Goal: Task Accomplishment & Management: Use online tool/utility

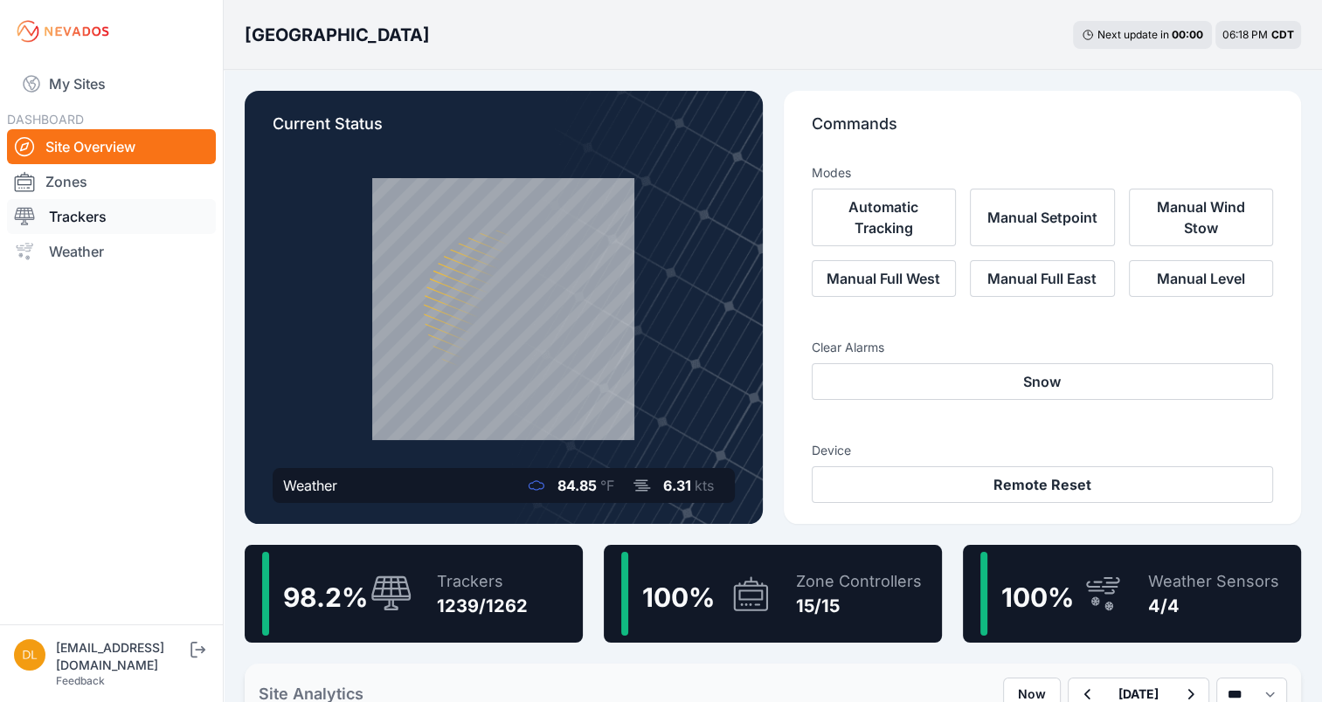
click at [95, 216] on link "Trackers" at bounding box center [111, 216] width 209 height 35
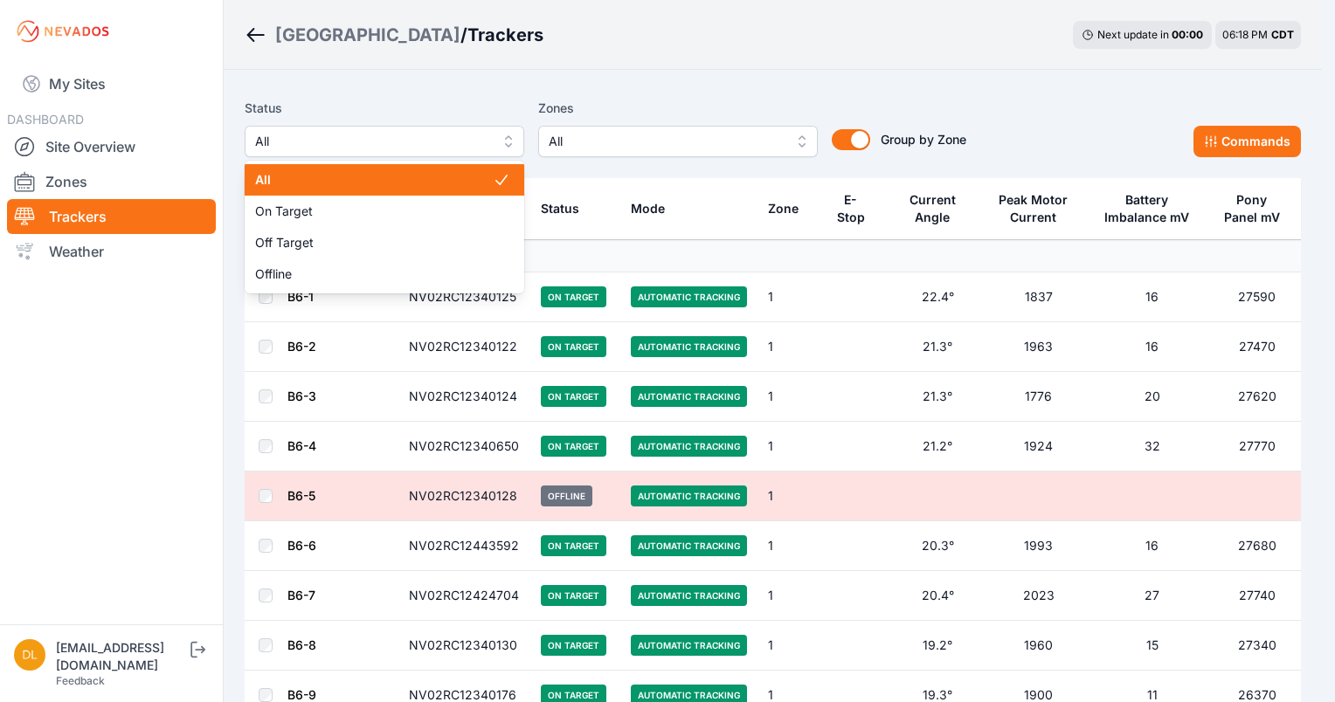
click at [398, 136] on span "All" at bounding box center [372, 141] width 234 height 21
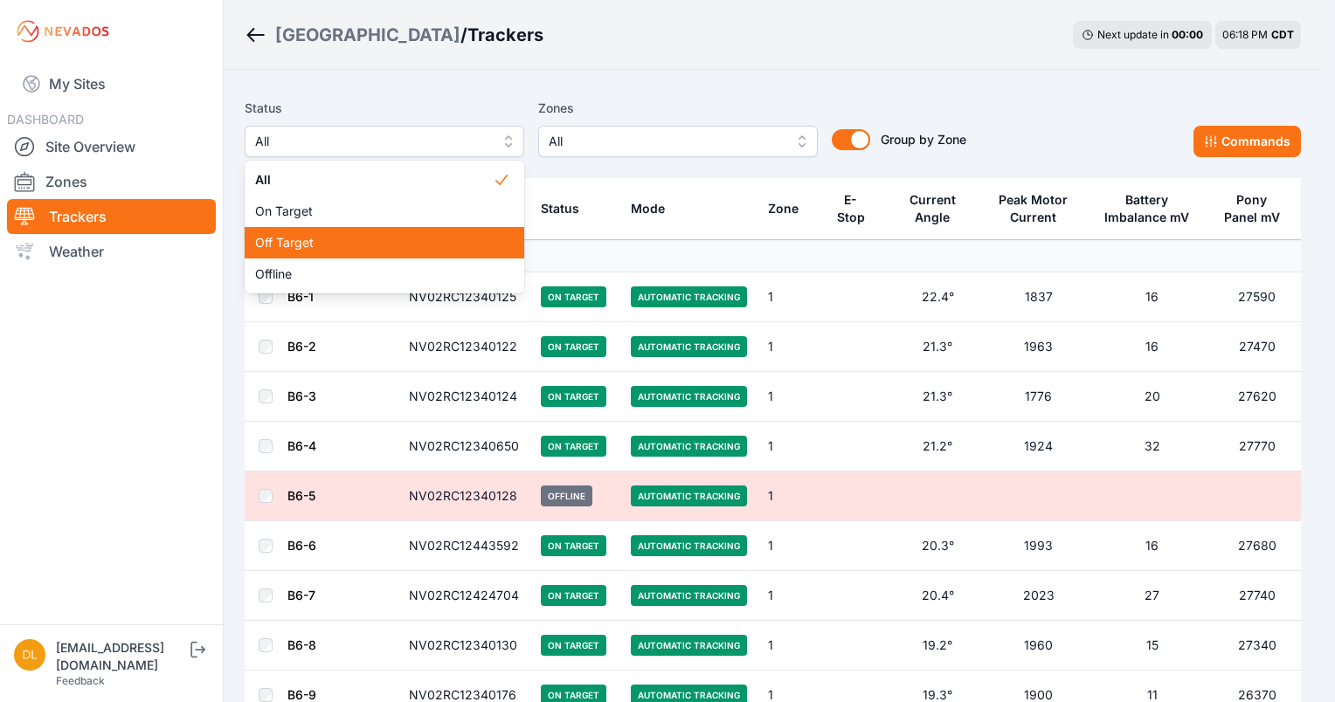
click at [337, 232] on div "Off Target" at bounding box center [385, 242] width 280 height 31
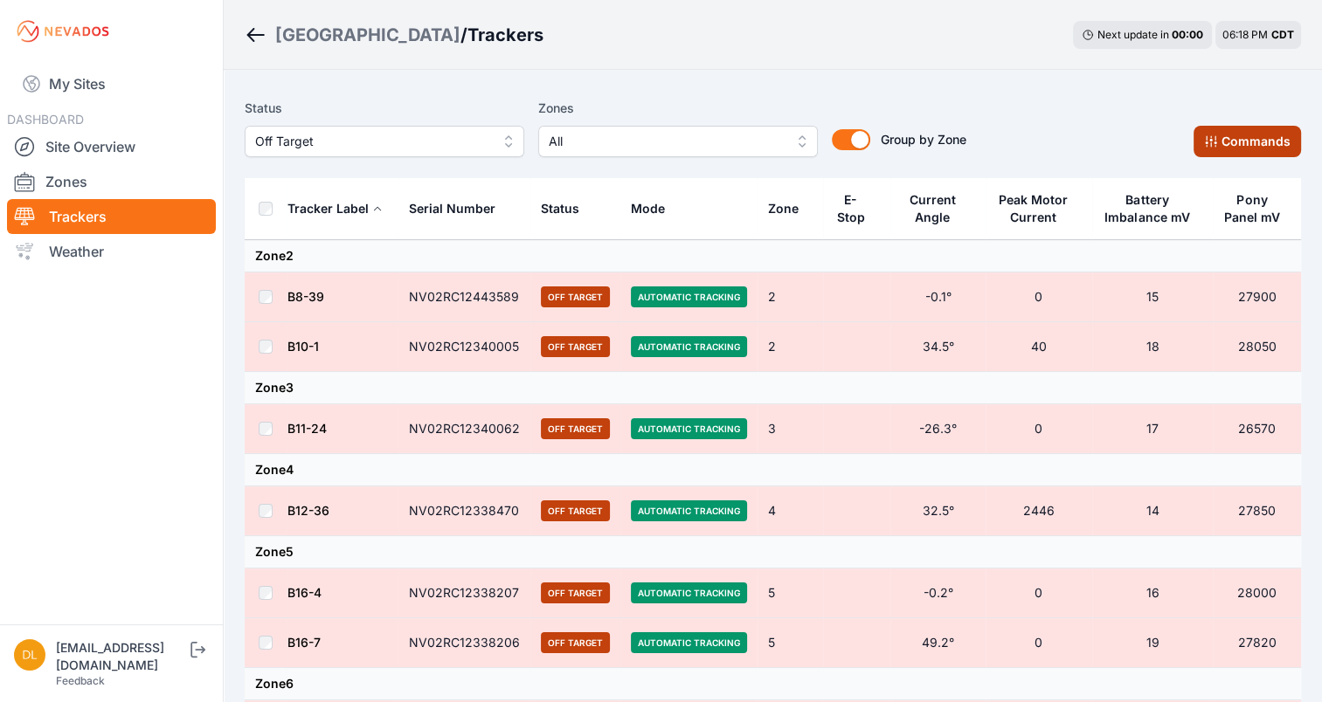
click at [1237, 144] on button "Commands" at bounding box center [1246, 141] width 107 height 31
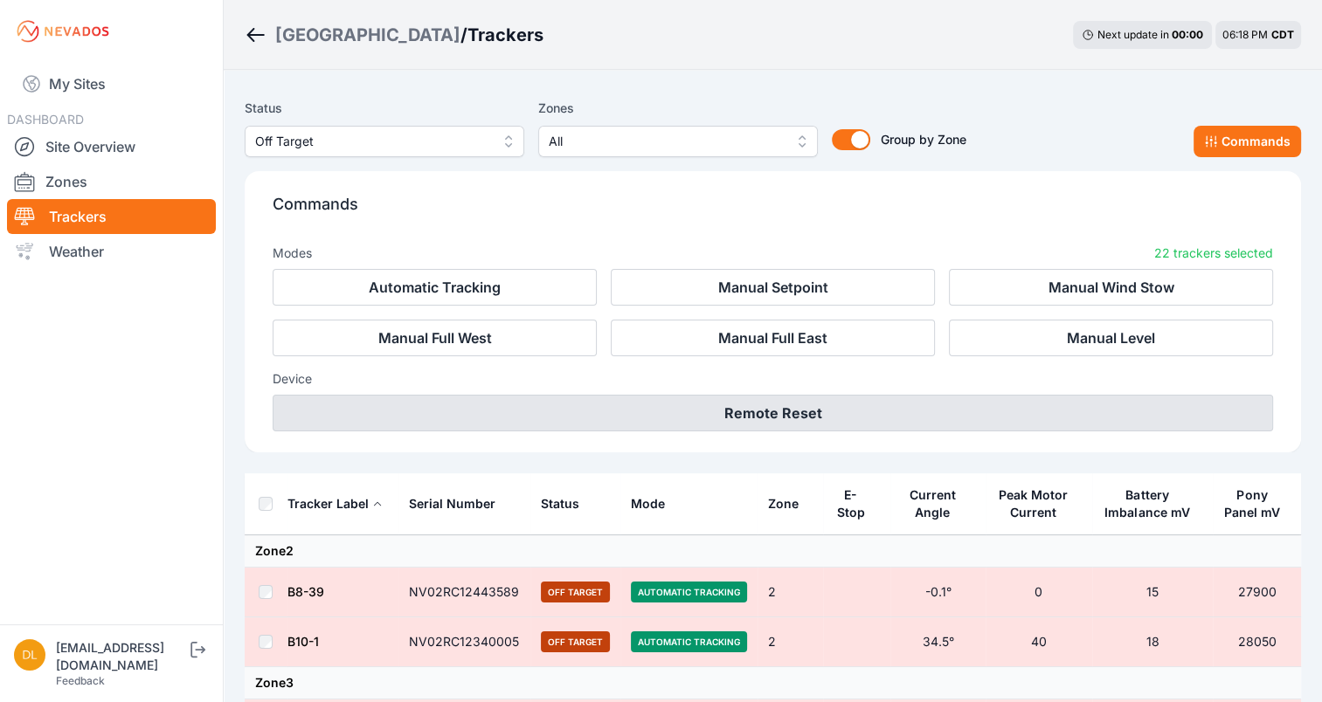
click at [854, 413] on button "Remote Reset" at bounding box center [773, 413] width 1000 height 37
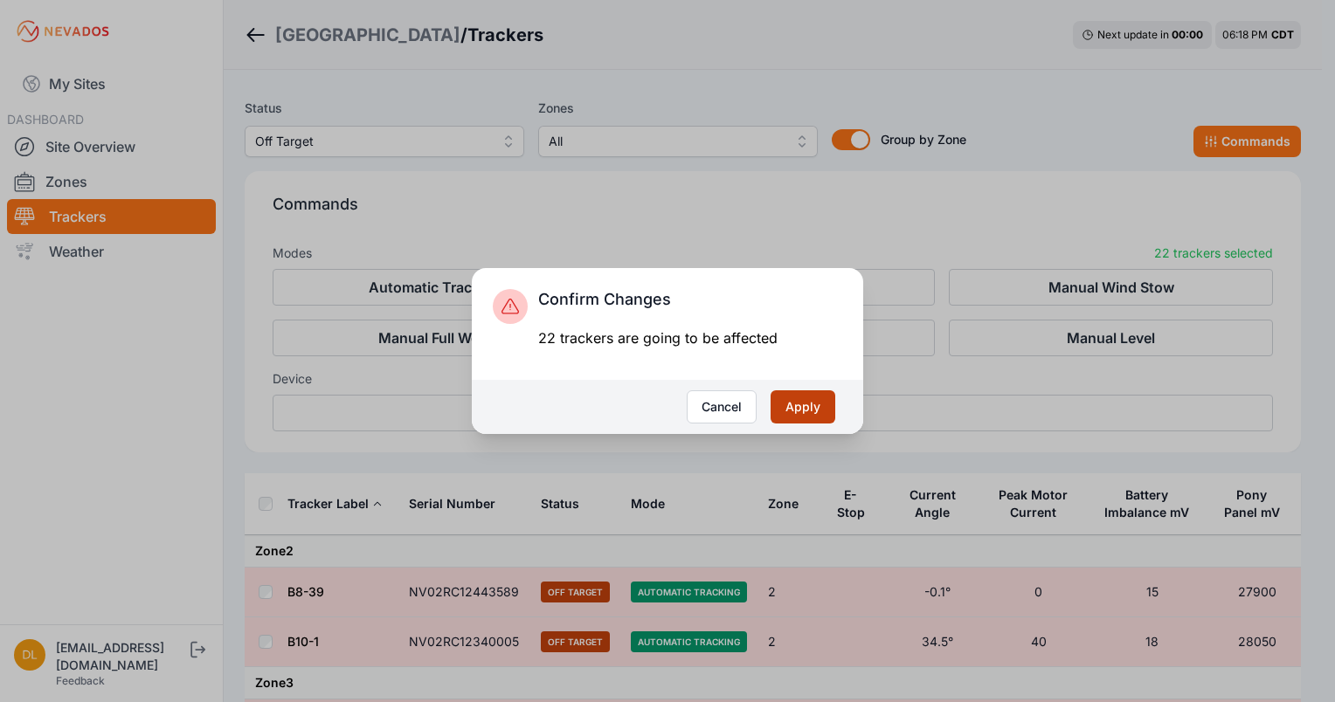
click at [806, 416] on button "Apply" at bounding box center [802, 406] width 65 height 33
